Goal: Task Accomplishment & Management: Complete application form

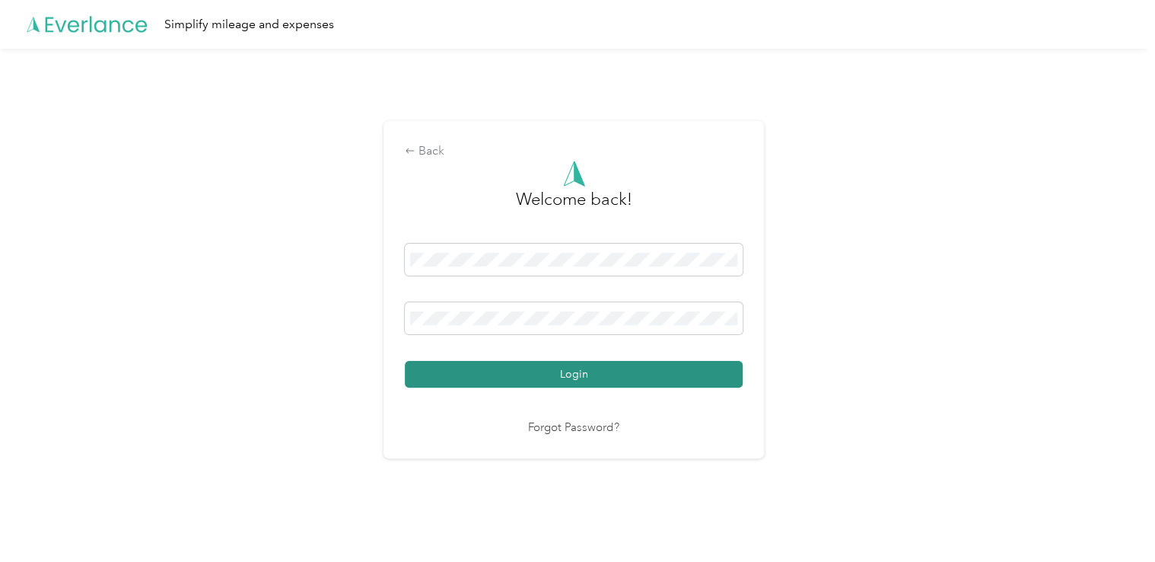
click at [572, 374] on button "Login" at bounding box center [574, 374] width 338 height 27
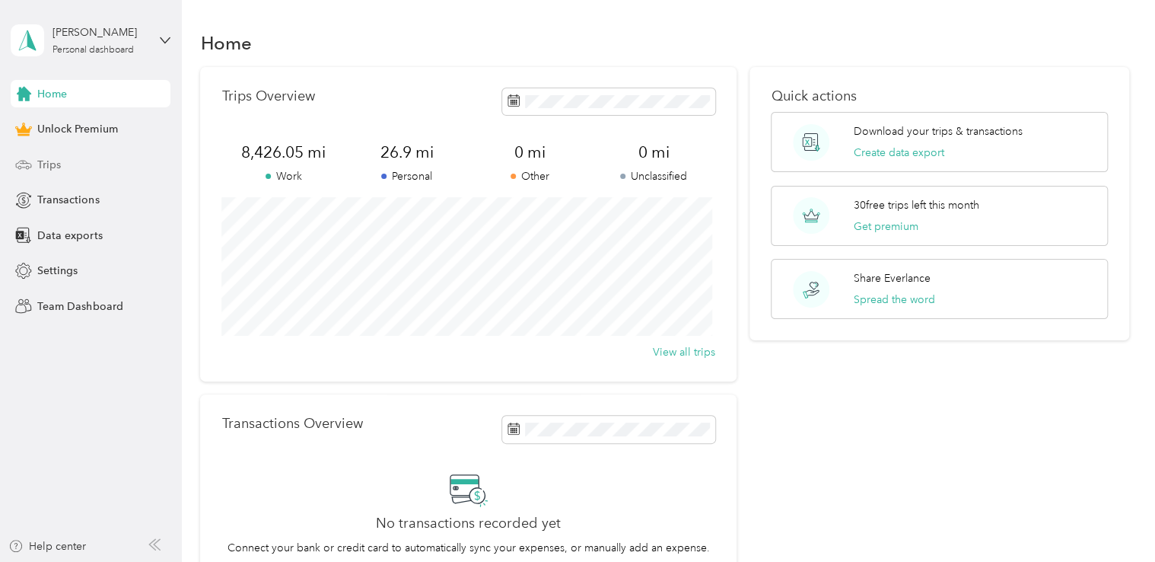
click at [49, 163] on span "Trips" at bounding box center [49, 165] width 24 height 16
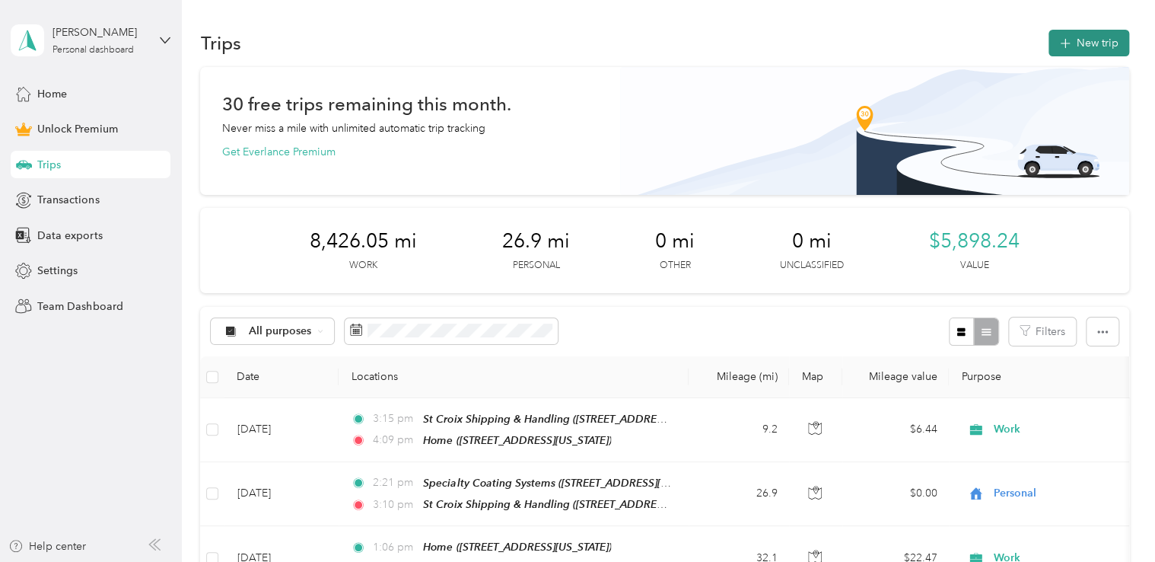
click at [1090, 46] on button "New trip" at bounding box center [1089, 43] width 81 height 27
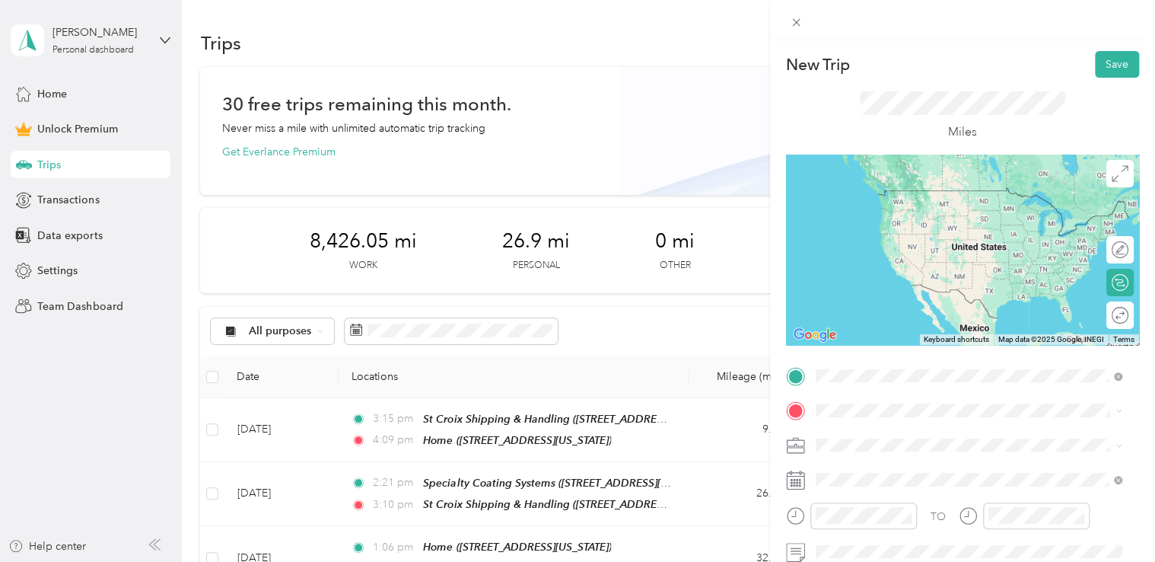
click at [880, 221] on div "Home [STREET_ADDRESS][US_STATE]" at bounding box center [920, 205] width 152 height 32
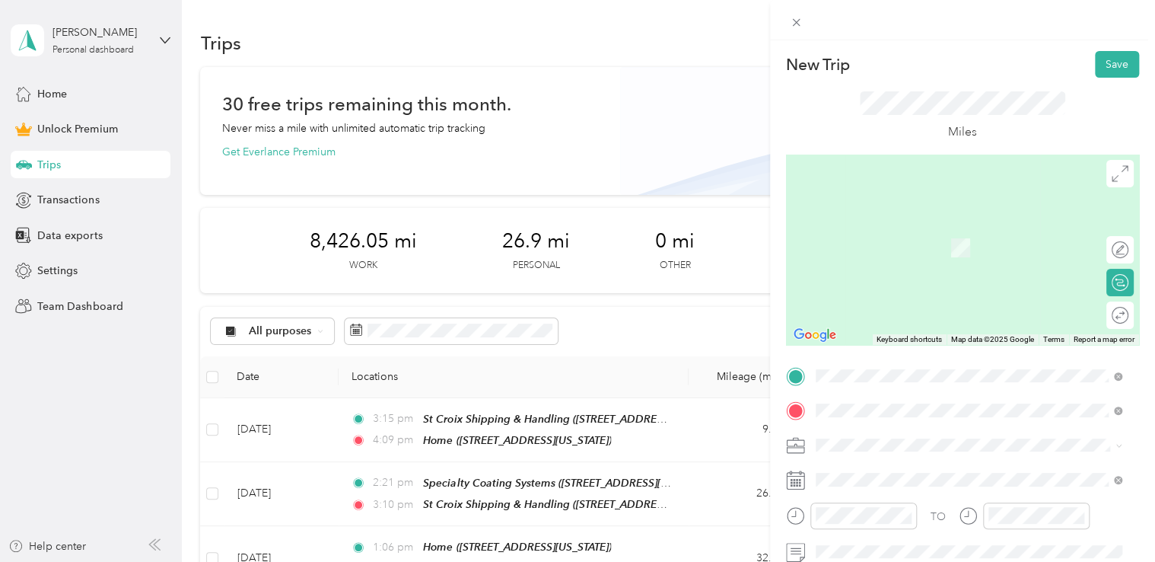
click at [916, 238] on span "[STREET_ADDRESS][PERSON_NAME][US_STATE]" at bounding box center [962, 241] width 237 height 14
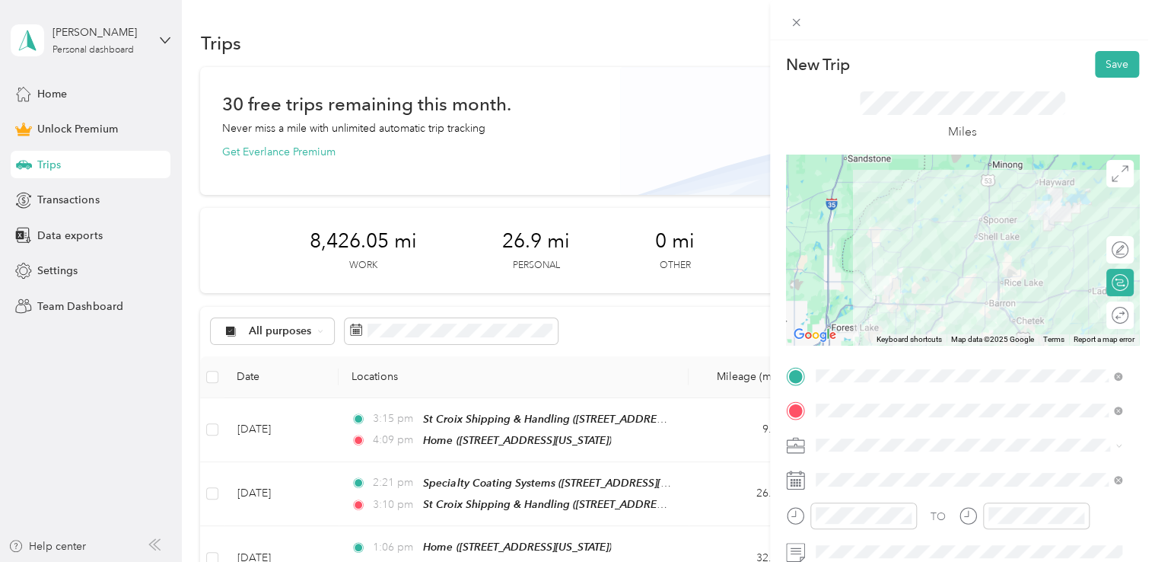
click at [858, 253] on div "Work" at bounding box center [969, 255] width 296 height 16
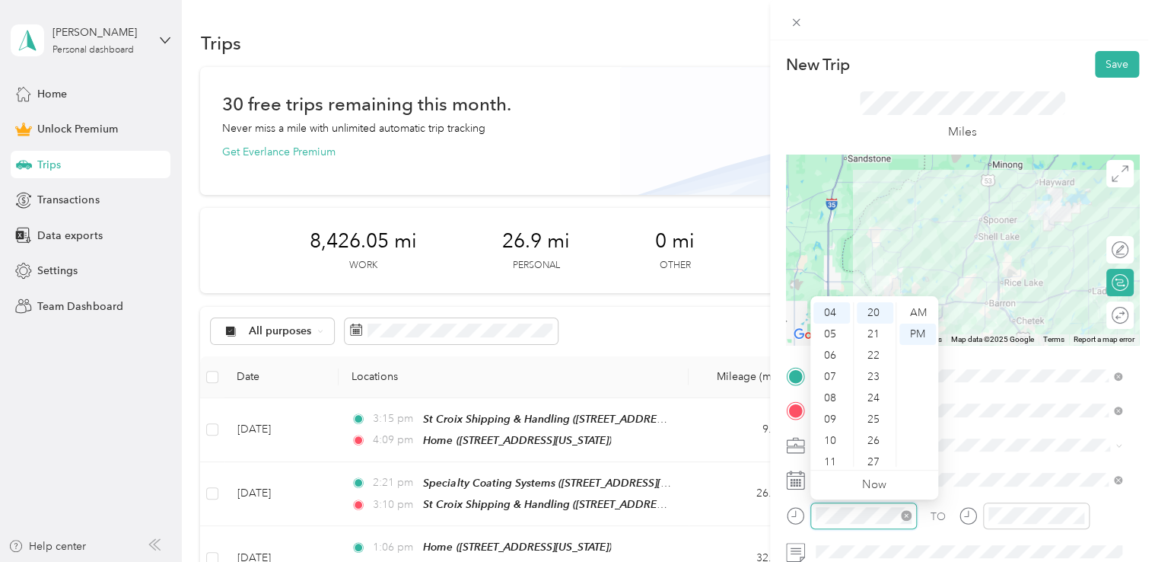
scroll to position [426, 0]
click at [828, 457] on div "11" at bounding box center [832, 461] width 37 height 21
click at [870, 304] on div "20" at bounding box center [875, 312] width 37 height 21
click at [920, 312] on div "AM" at bounding box center [918, 312] width 37 height 21
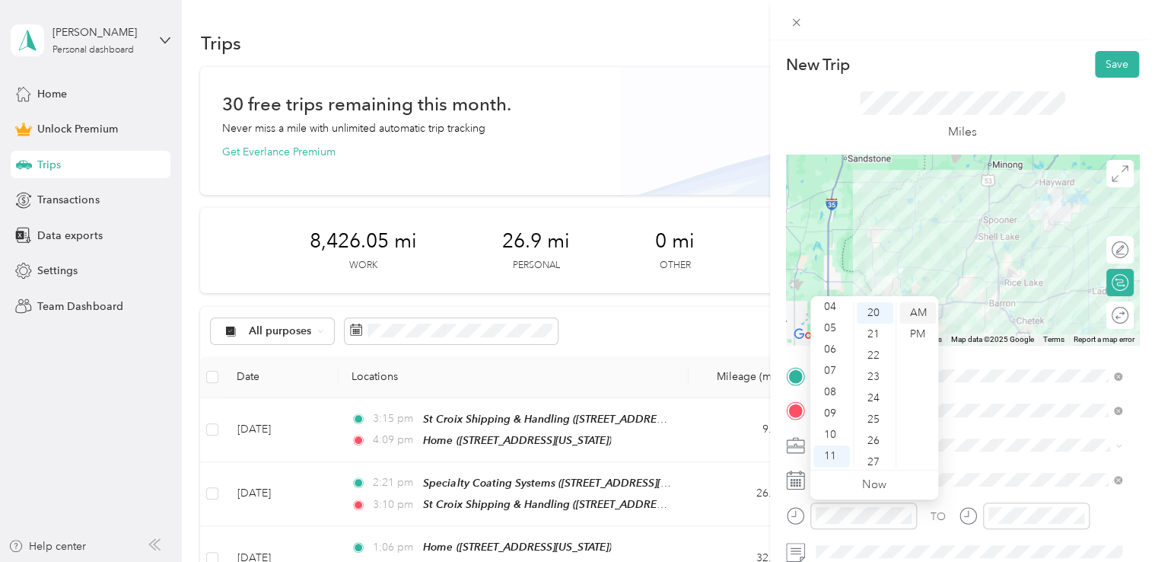
click at [920, 312] on div "AM" at bounding box center [918, 312] width 37 height 21
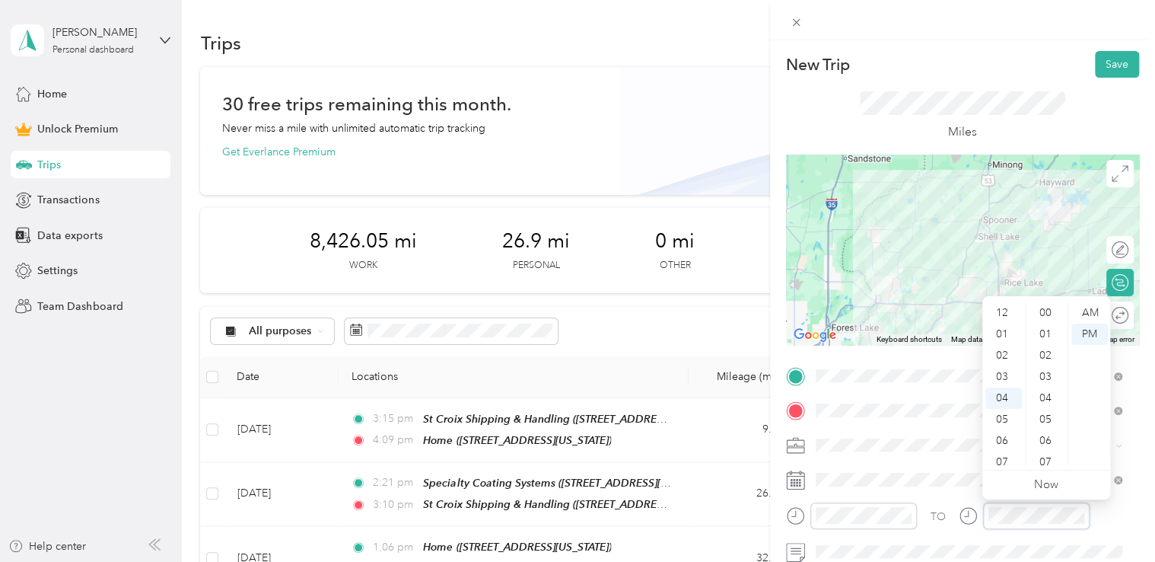
scroll to position [426, 0]
click at [1002, 312] on div "04" at bounding box center [1004, 312] width 37 height 21
click at [1002, 360] on div "03" at bounding box center [1004, 367] width 37 height 21
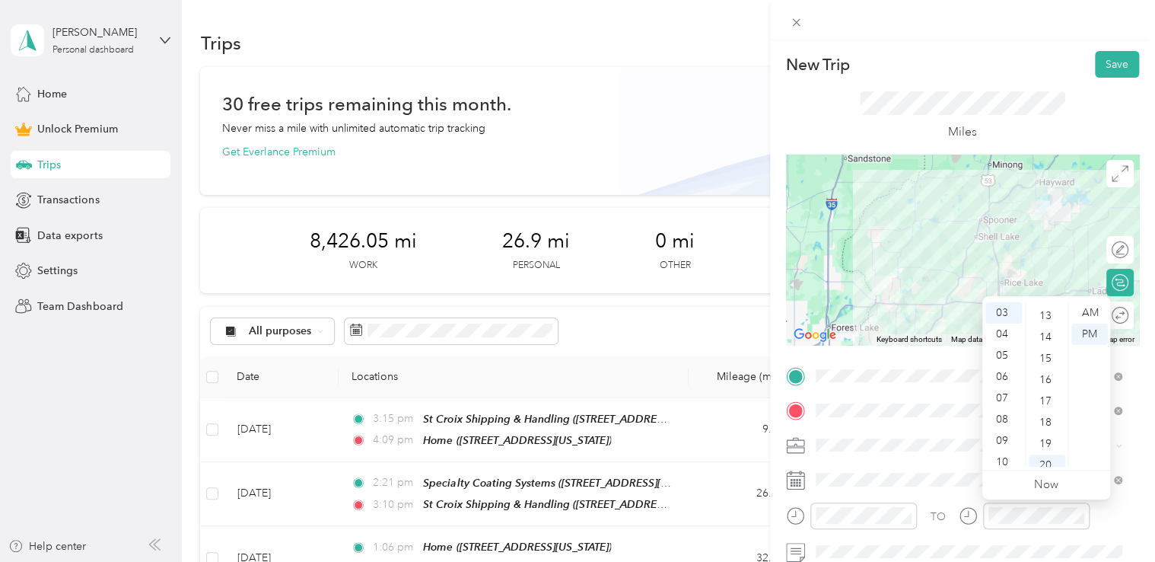
click at [1033, 357] on div "15" at bounding box center [1047, 358] width 37 height 21
click at [1082, 337] on div "PM" at bounding box center [1090, 333] width 37 height 21
click at [1084, 334] on div "PM" at bounding box center [1090, 333] width 37 height 21
click at [1112, 314] on div at bounding box center [1113, 315] width 32 height 16
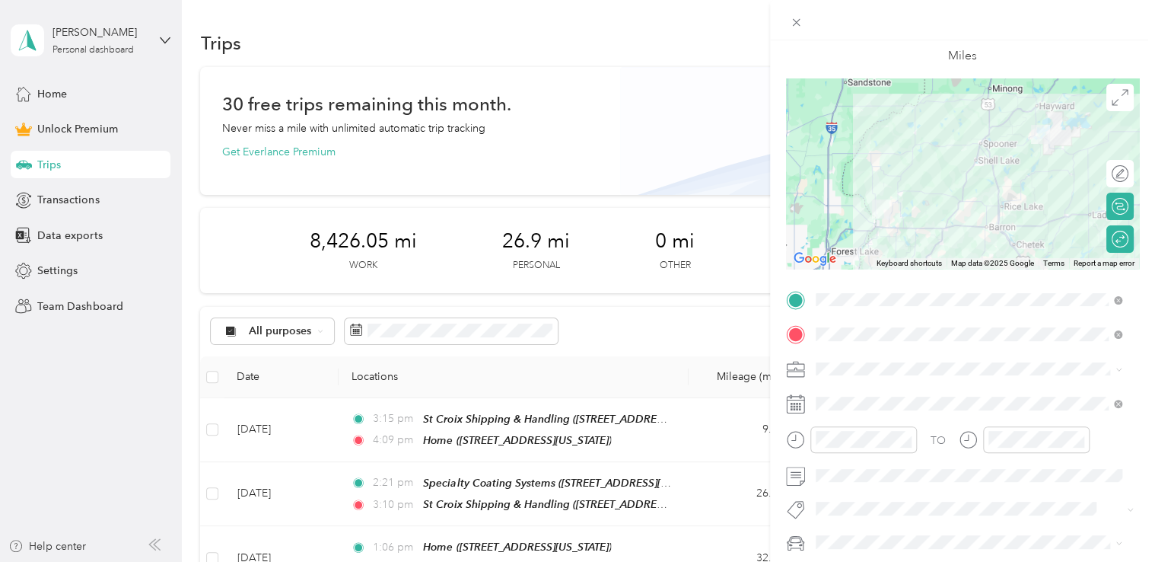
scroll to position [152, 0]
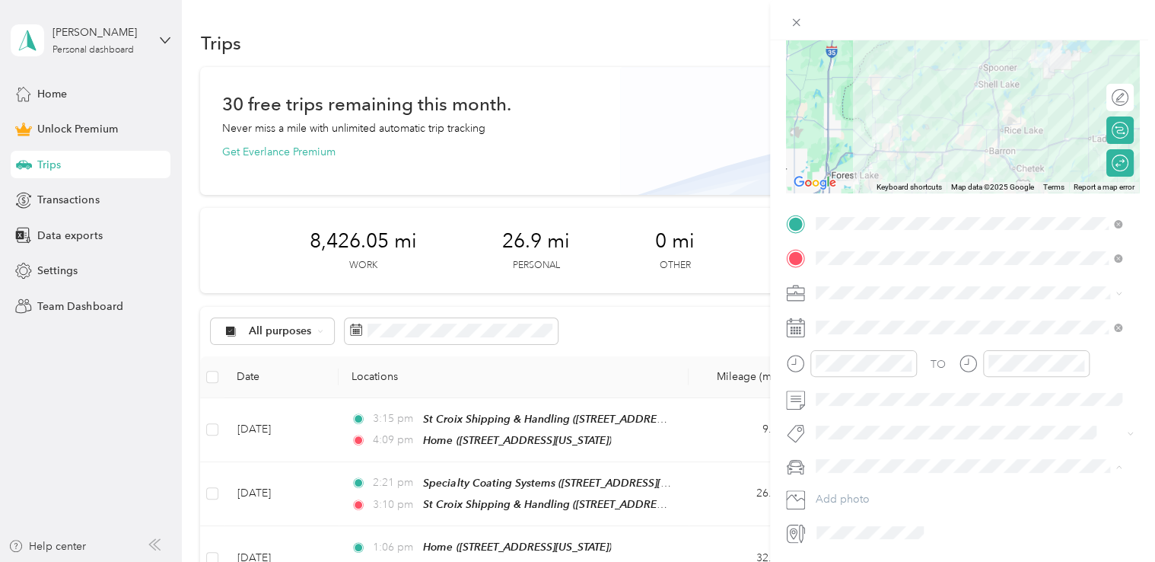
click at [855, 540] on span "Jeep Trailhawk" at bounding box center [856, 546] width 71 height 13
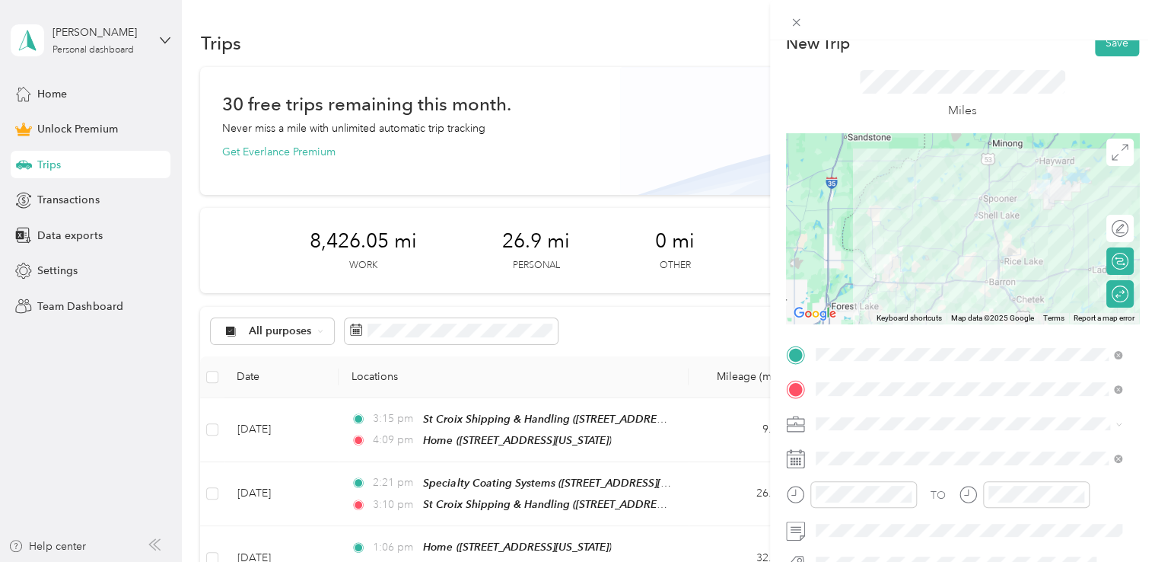
scroll to position [0, 0]
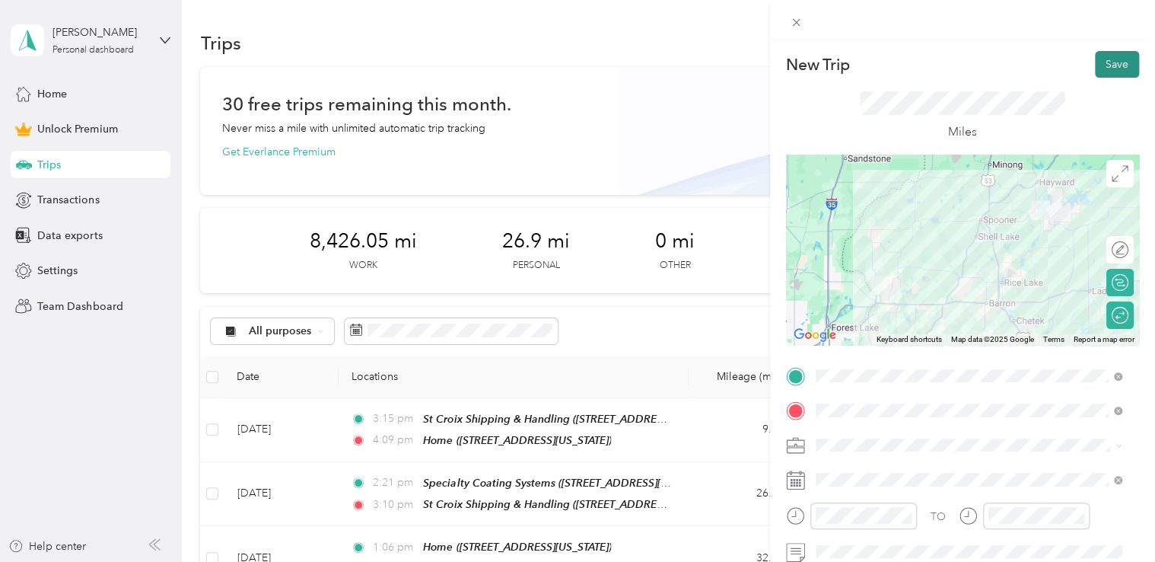
click at [1095, 71] on button "Save" at bounding box center [1117, 64] width 44 height 27
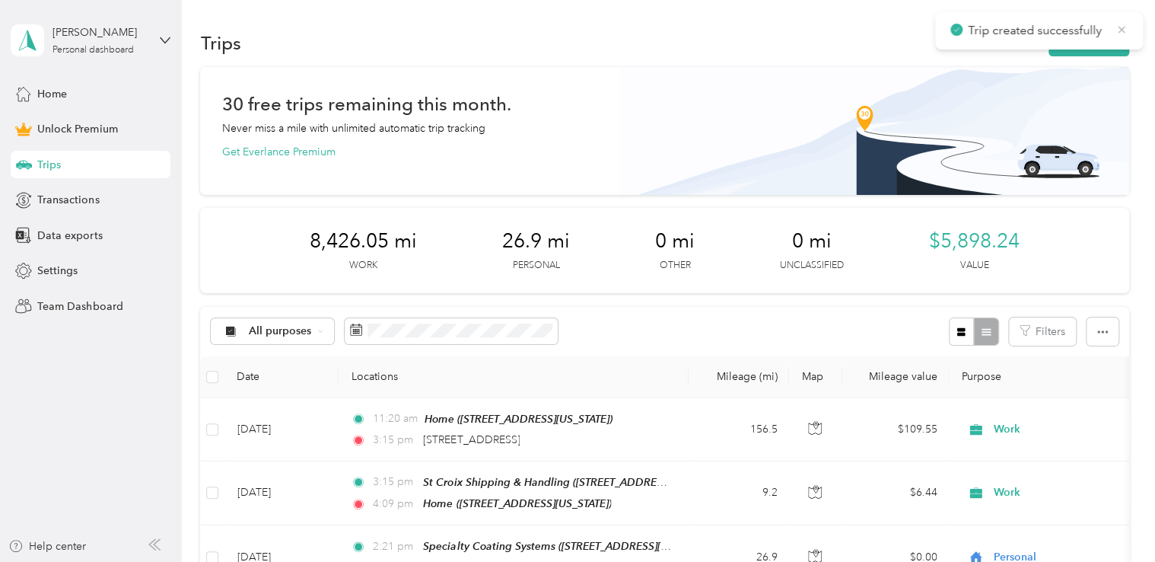
click at [1126, 27] on icon at bounding box center [1122, 30] width 12 height 14
